Goal: Task Accomplishment & Management: Complete application form

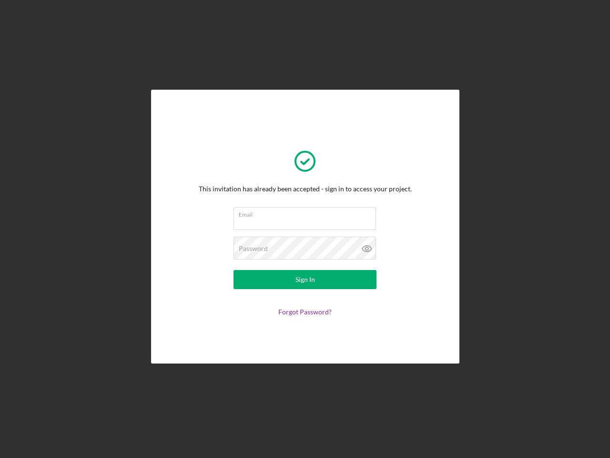
click at [305, 229] on input "Email" at bounding box center [305, 218] width 143 height 23
click at [367, 248] on icon at bounding box center [367, 249] width 24 height 24
